Goal: Information Seeking & Learning: Find specific fact

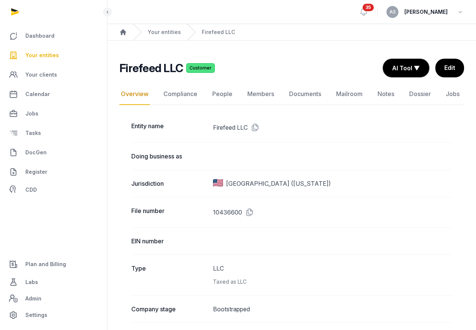
click at [43, 55] on span "Your entities" at bounding box center [42, 55] width 34 height 9
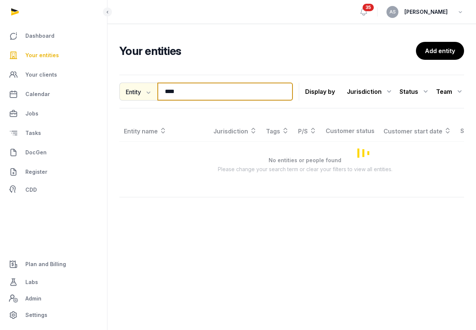
drag, startPoint x: 195, startPoint y: 92, endPoint x: 148, endPoint y: 90, distance: 46.3
click at [148, 91] on div "Entity Entity People Tags Services **** Search" at bounding box center [206, 92] width 174 height 18
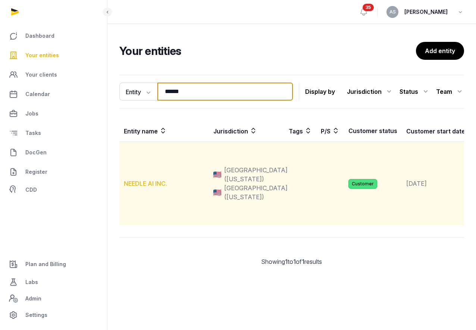
type input "******"
click at [142, 187] on link "NEEDLE AI INC." at bounding box center [145, 183] width 43 height 7
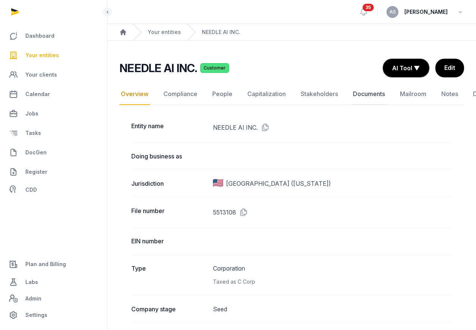
click at [363, 96] on link "Documents" at bounding box center [369, 94] width 35 height 22
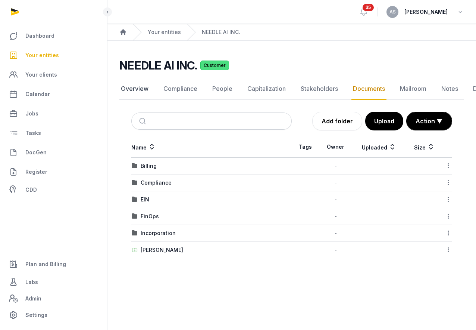
click at [136, 91] on link "Overview" at bounding box center [134, 89] width 31 height 22
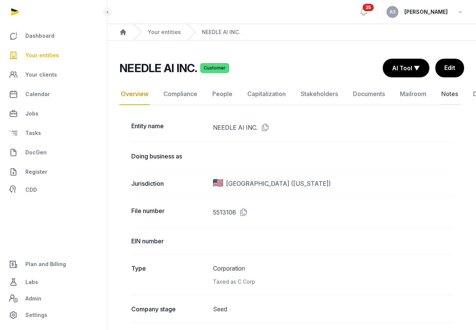
click at [444, 93] on link "Notes" at bounding box center [450, 94] width 20 height 22
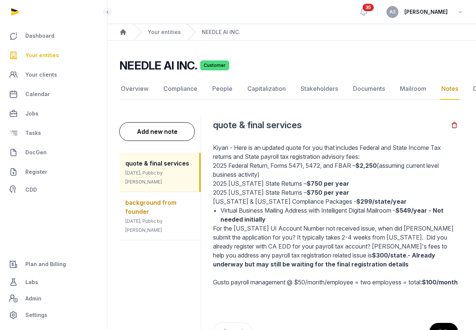
click at [160, 220] on span "[DATE], Public by [PERSON_NAME]" at bounding box center [143, 225] width 37 height 15
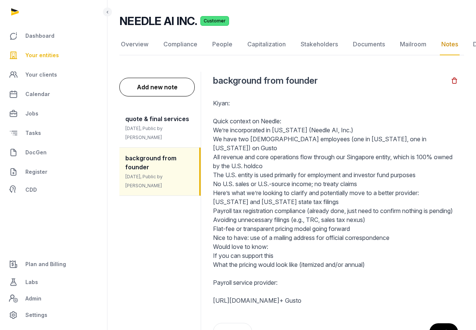
scroll to position [80, 0]
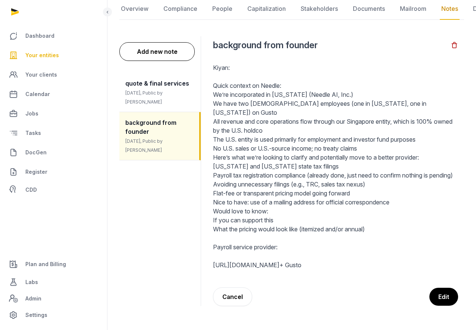
drag, startPoint x: 286, startPoint y: 265, endPoint x: 204, endPoint y: 267, distance: 81.4
click at [206, 267] on div "Add new note quote & final services [DATE], Public by [PERSON_NAME] background …" at bounding box center [291, 170] width 345 height 287
copy link "[URL][DOMAIN_NAME]"
click at [157, 98] on div "quote & final services [DATE], Public by [PERSON_NAME]" at bounding box center [159, 92] width 81 height 39
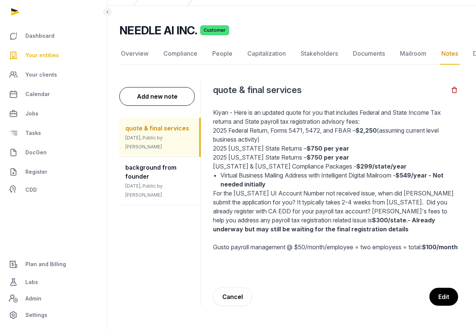
scroll to position [44, 0]
